Goal: Task Accomplishment & Management: Manage account settings

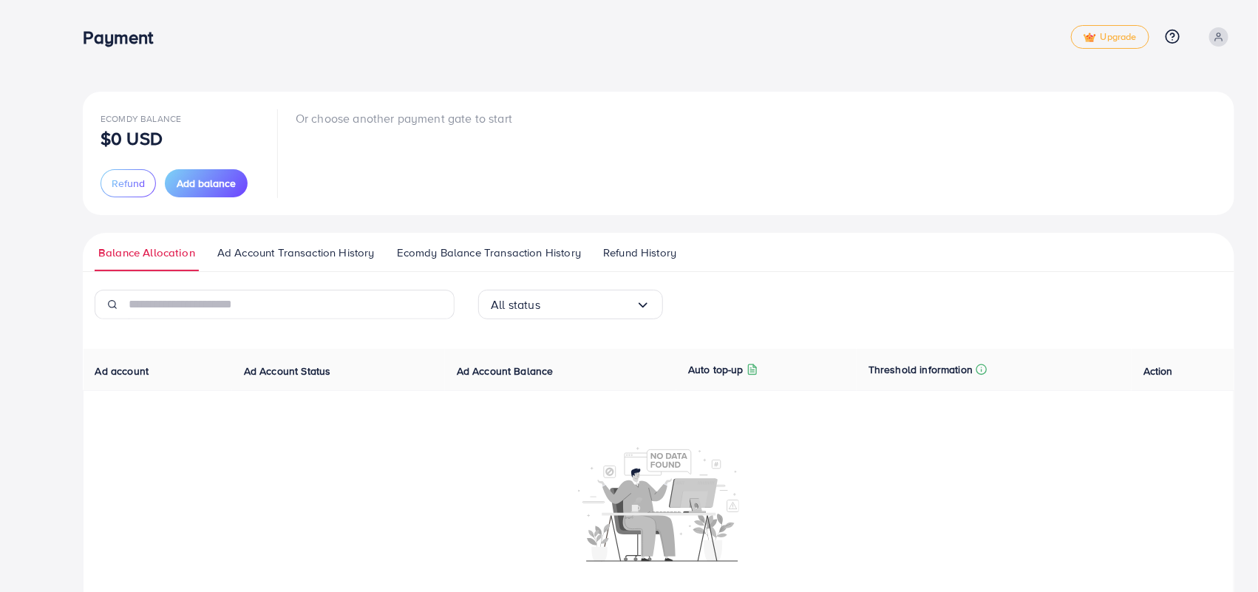
click at [576, 2] on div "Ecomdy Balance $0 USD Refund Add balance Or choose another payment gate to star…" at bounding box center [658, 320] width 1198 height 641
